Goal: Information Seeking & Learning: Learn about a topic

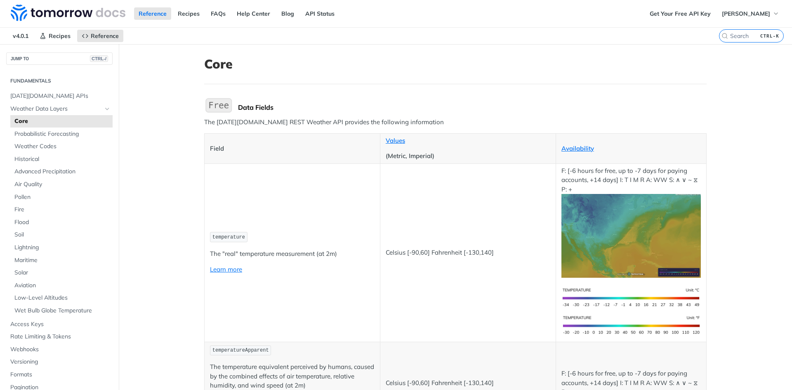
click at [219, 64] on h1 "Core" at bounding box center [455, 63] width 502 height 15
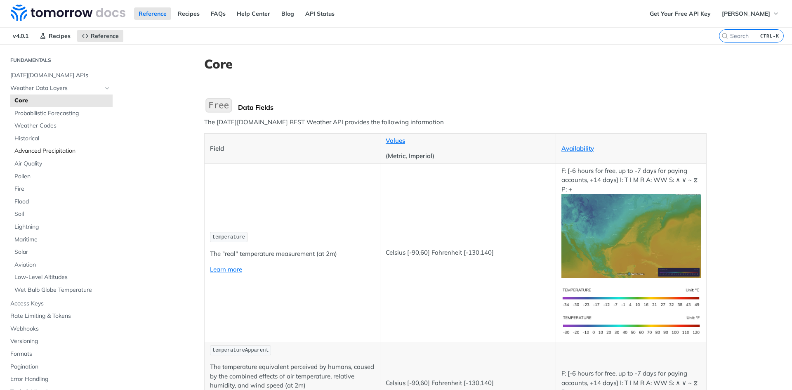
scroll to position [41, 0]
